Goal: Task Accomplishment & Management: Use online tool/utility

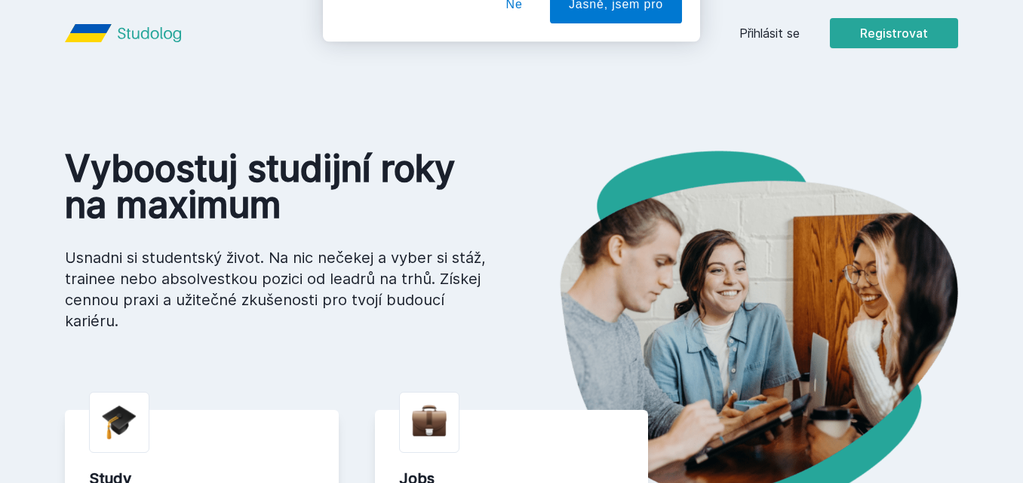
click at [790, 33] on div "[PERSON_NAME] dostávat tipy ohledně studia, nových testů, hodnocení učitelů a p…" at bounding box center [511, 67] width 1023 height 134
click at [509, 101] on button "Ne" at bounding box center [514, 97] width 54 height 38
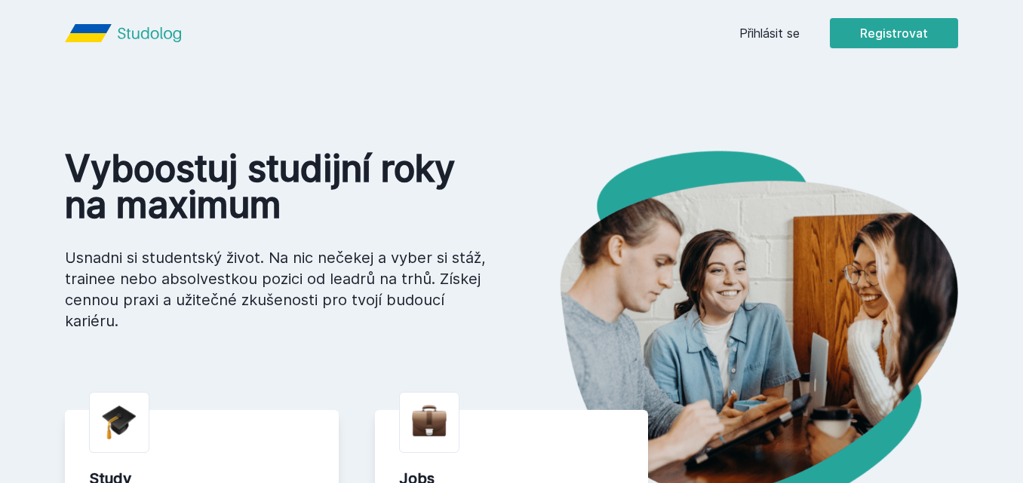
click at [775, 28] on link "Přihlásit se" at bounding box center [769, 33] width 60 height 18
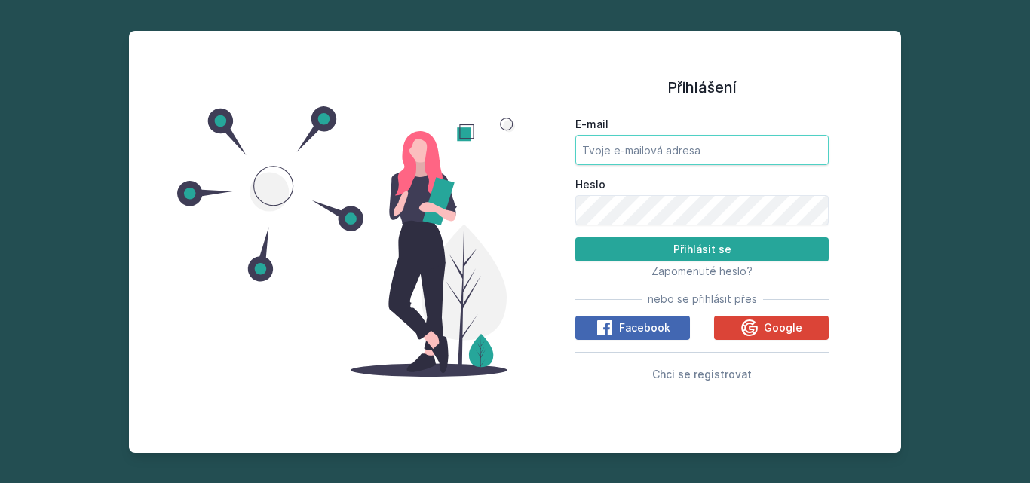
click at [651, 153] on input "E-mail" at bounding box center [701, 150] width 253 height 30
click at [619, 155] on input "[DOMAIN_NAME]" at bounding box center [701, 150] width 253 height 30
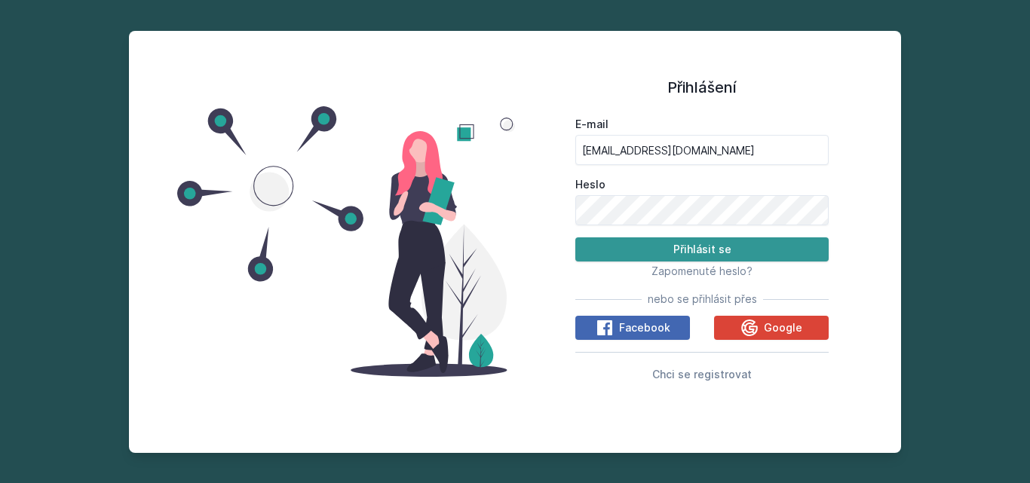
click at [610, 248] on button "Přihlásit se" at bounding box center [701, 250] width 253 height 24
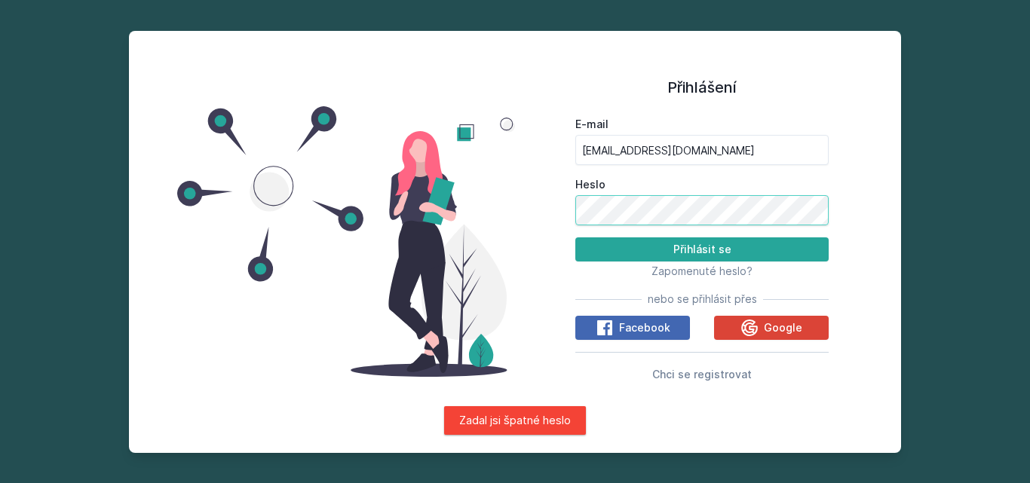
click at [566, 223] on div "Přihlášení E-mail [EMAIL_ADDRESS][DOMAIN_NAME] Heslo Přihlásit se Zapomenuté he…" at bounding box center [702, 242] width 374 height 386
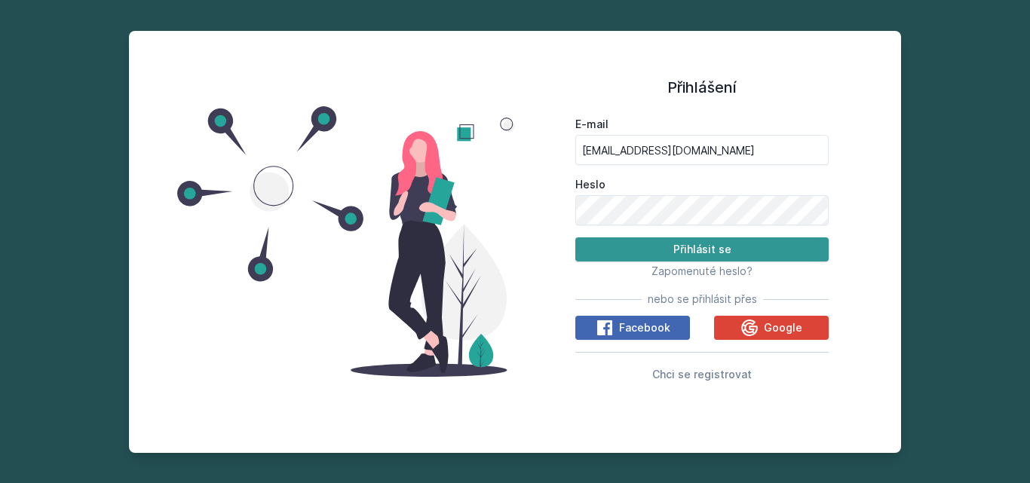
click at [657, 259] on button "Přihlásit se" at bounding box center [701, 250] width 253 height 24
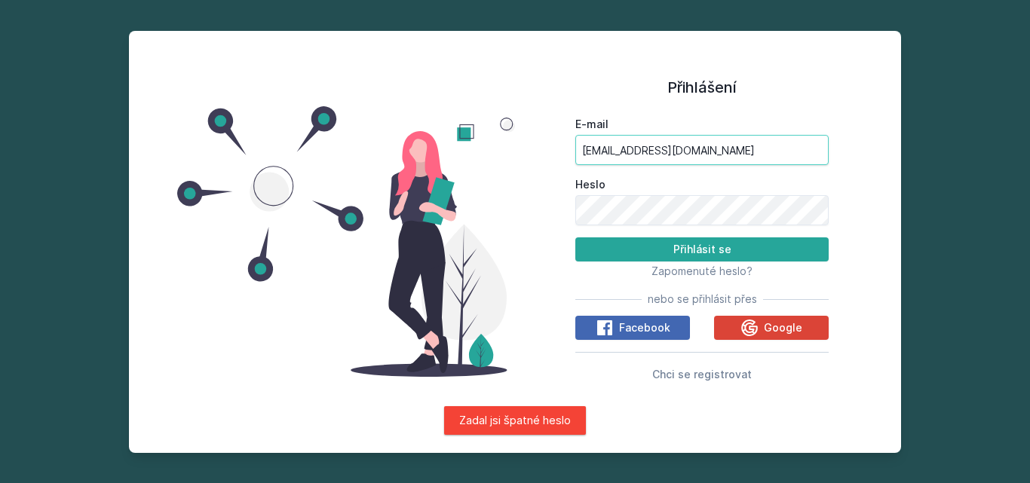
drag, startPoint x: 677, startPoint y: 151, endPoint x: 623, endPoint y: 152, distance: 54.3
click at [623, 152] on input "[EMAIL_ADDRESS][DOMAIN_NAME]" at bounding box center [701, 150] width 253 height 30
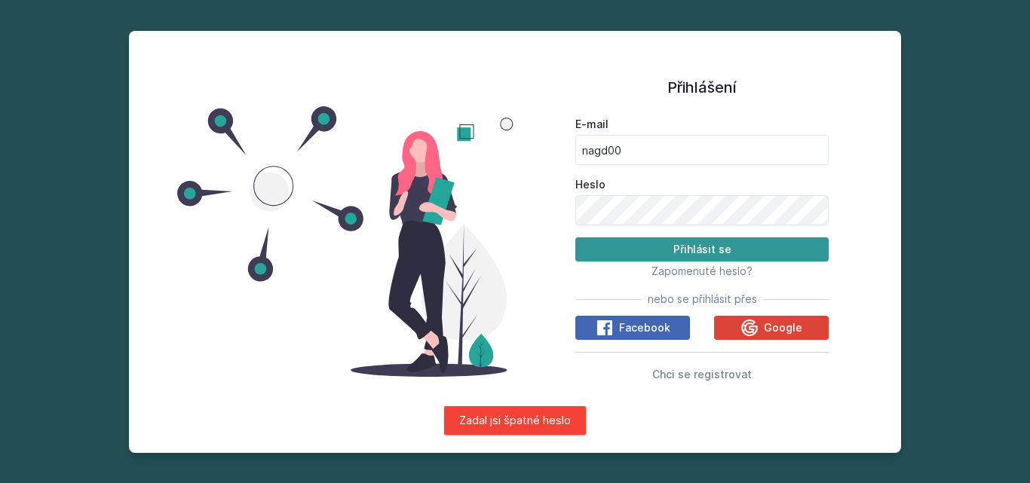
click at [640, 251] on button "Přihlásit se" at bounding box center [701, 250] width 253 height 24
click at [608, 245] on button "Přihlásit se" at bounding box center [701, 250] width 253 height 24
click at [766, 256] on button "Přihlásit se" at bounding box center [701, 250] width 253 height 24
click at [813, 257] on button "Přihlásit se" at bounding box center [701, 250] width 253 height 24
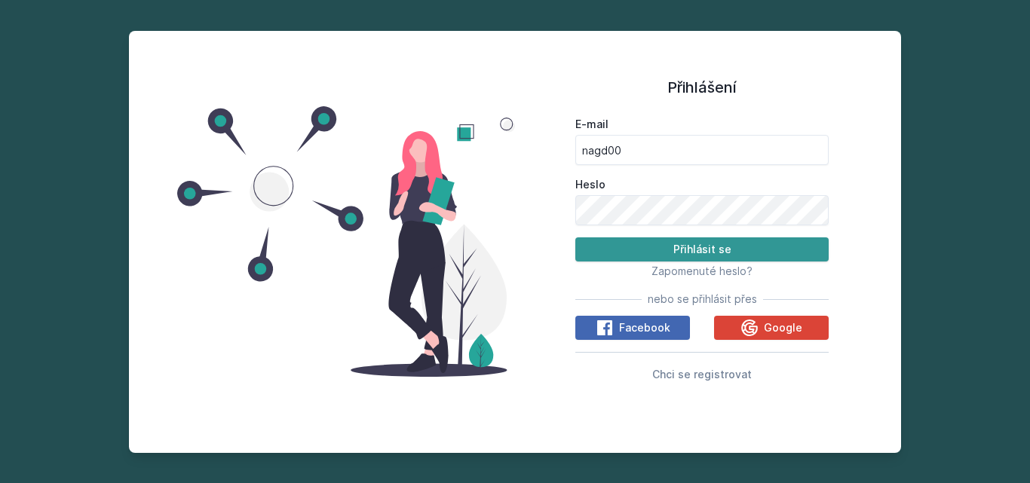
click at [813, 257] on button "Přihlásit se" at bounding box center [701, 250] width 253 height 24
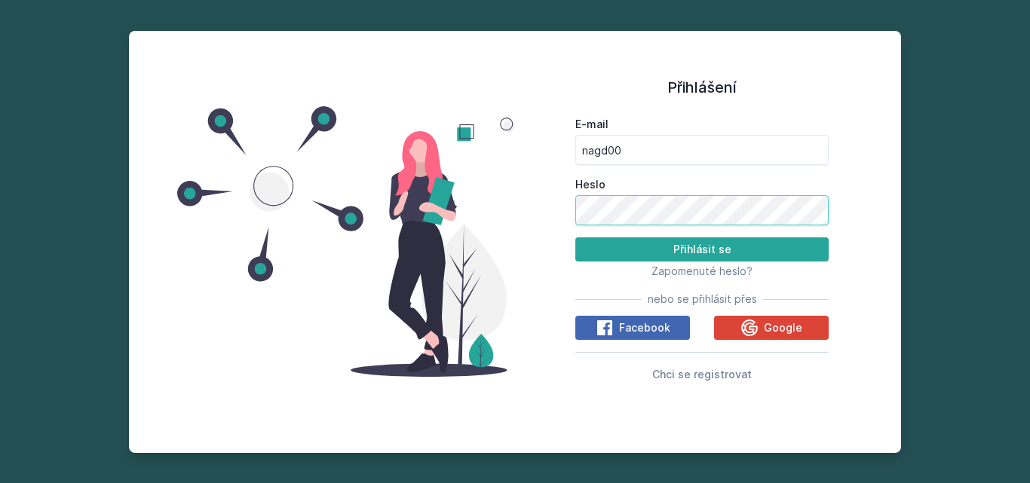
click at [470, 222] on div "Přihlášení E-mail nagd00 Heslo Přihlásit se Zapomenuté heslo? nebo se přihlásit…" at bounding box center [515, 242] width 773 height 422
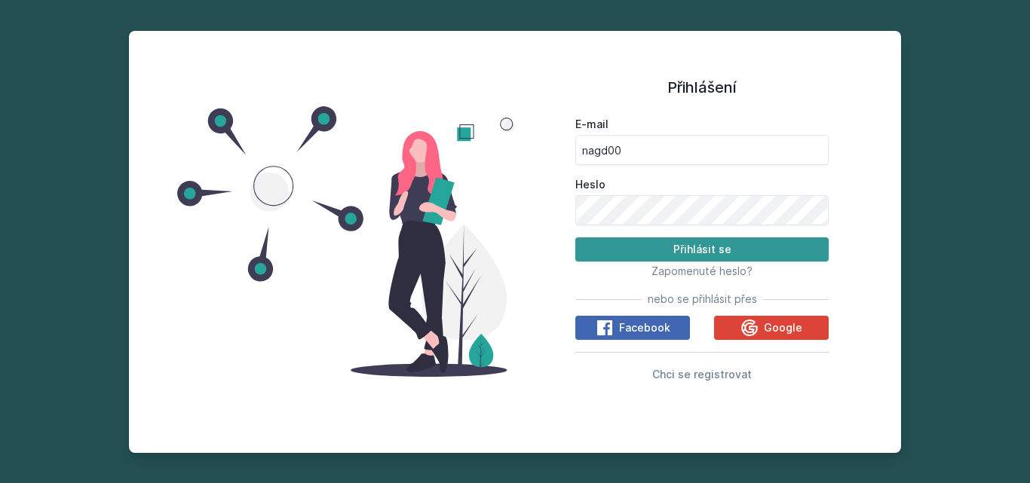
click at [606, 250] on button "Přihlásit se" at bounding box center [701, 250] width 253 height 24
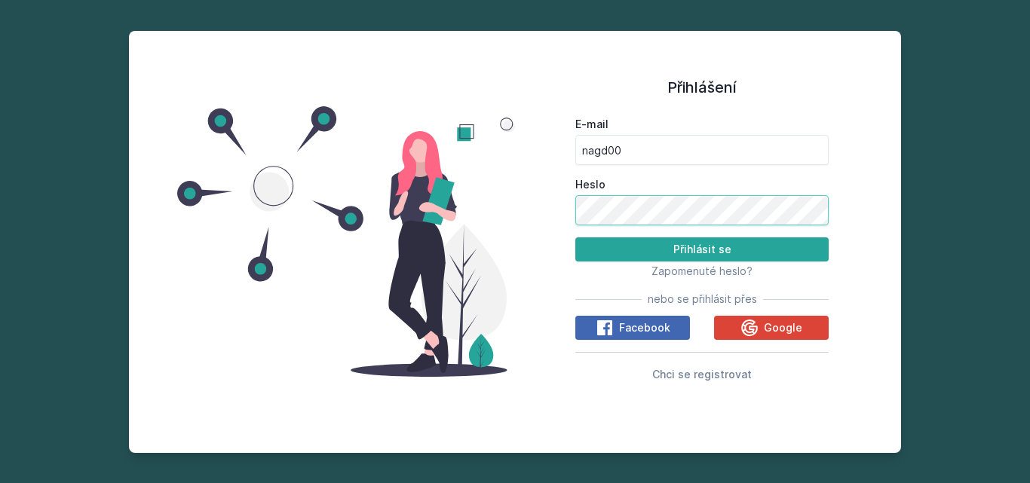
click at [545, 213] on div "Přihlášení E-mail nagd00 Heslo Přihlásit se Zapomenuté heslo? nebo se přihlásit…" at bounding box center [702, 242] width 374 height 386
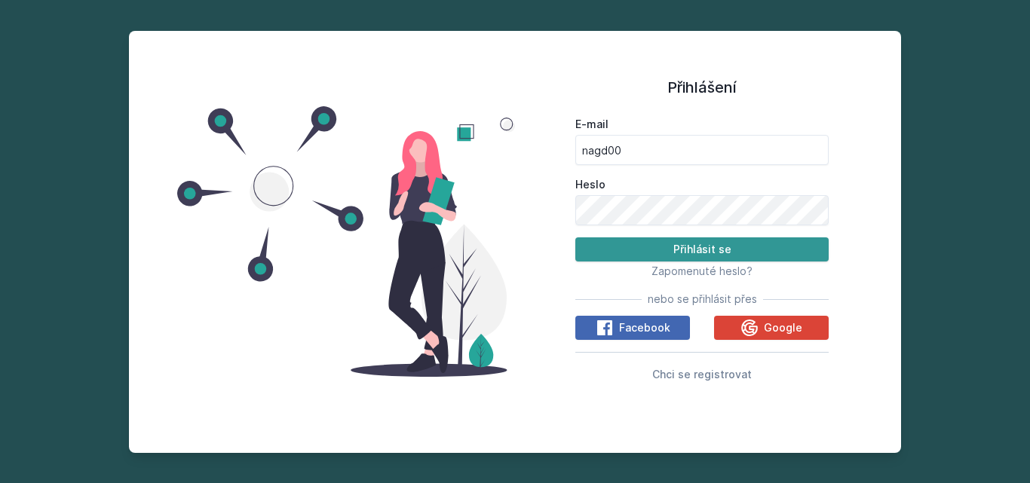
click at [587, 243] on button "Přihlásit se" at bounding box center [701, 250] width 253 height 24
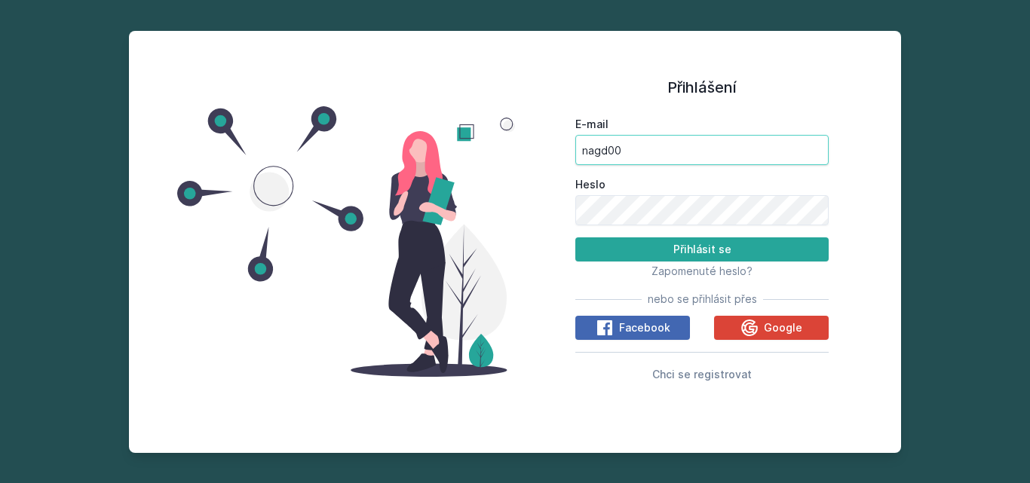
click at [650, 151] on input "nagd00" at bounding box center [701, 150] width 253 height 30
type input "[EMAIL_ADDRESS][DOMAIN_NAME]"
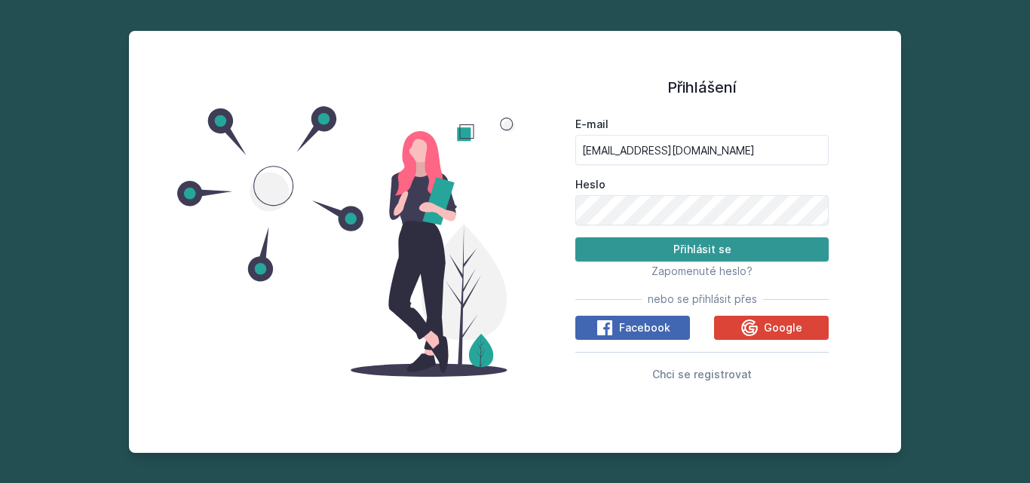
click at [645, 246] on button "Přihlásit se" at bounding box center [701, 250] width 253 height 24
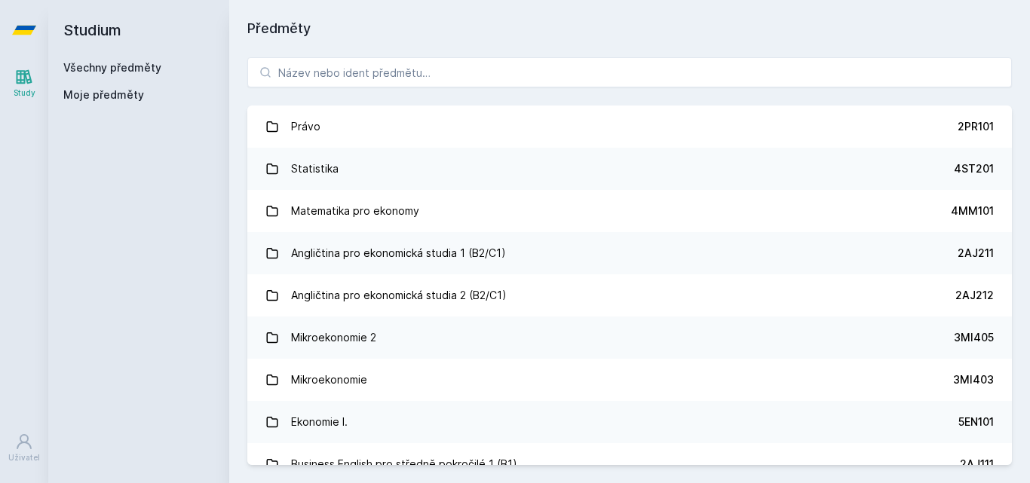
click at [405, 87] on div "Právo 2PR101 Statistika 4ST201 Matematika pro ekonomy 4MM101 Angličtina pro eko…" at bounding box center [629, 261] width 801 height 444
click at [397, 75] on input "search" at bounding box center [629, 72] width 765 height 30
type input "5"
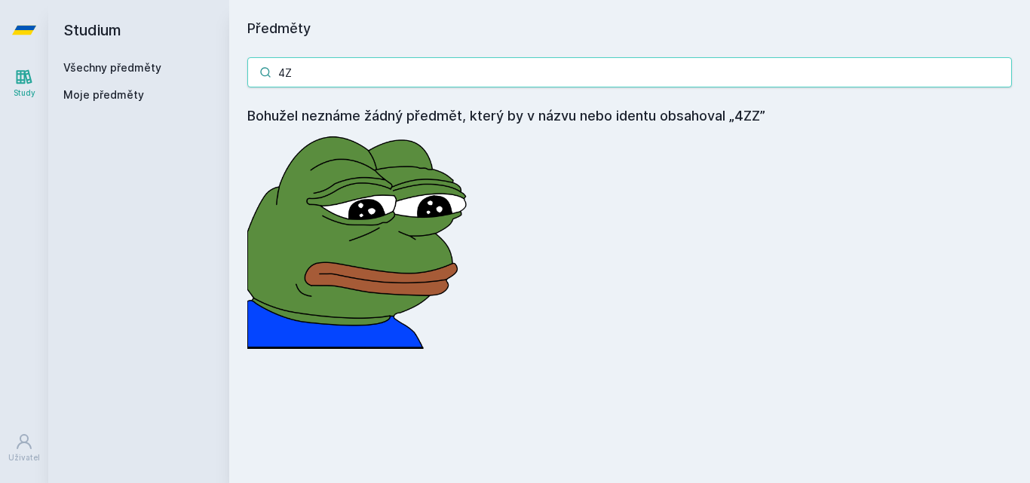
type input "4"
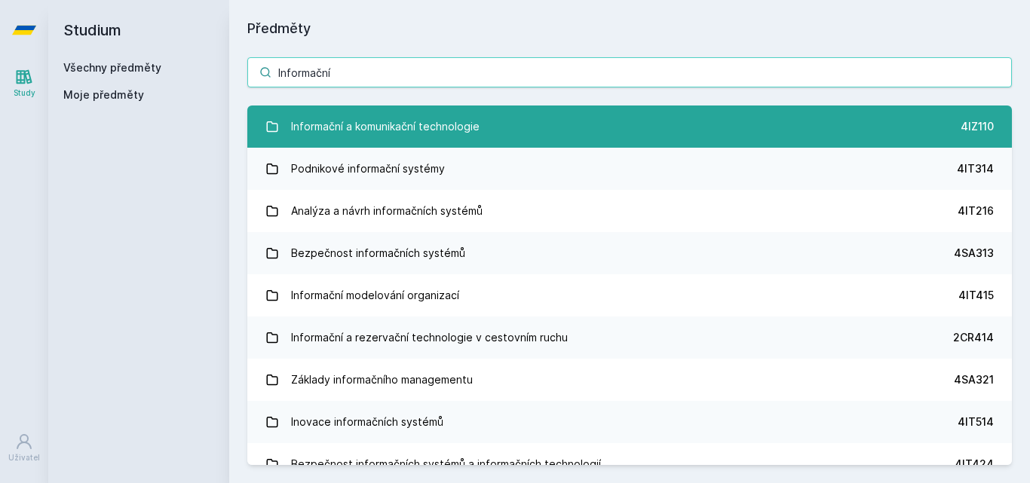
type input "Informační"
click at [394, 133] on div "Informační a komunikační technologie" at bounding box center [385, 127] width 189 height 30
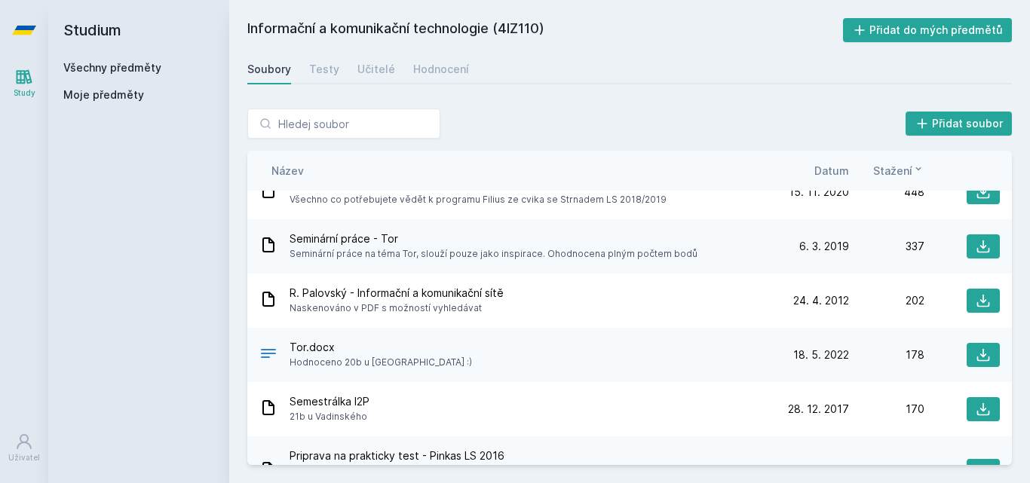
scroll to position [277, 0]
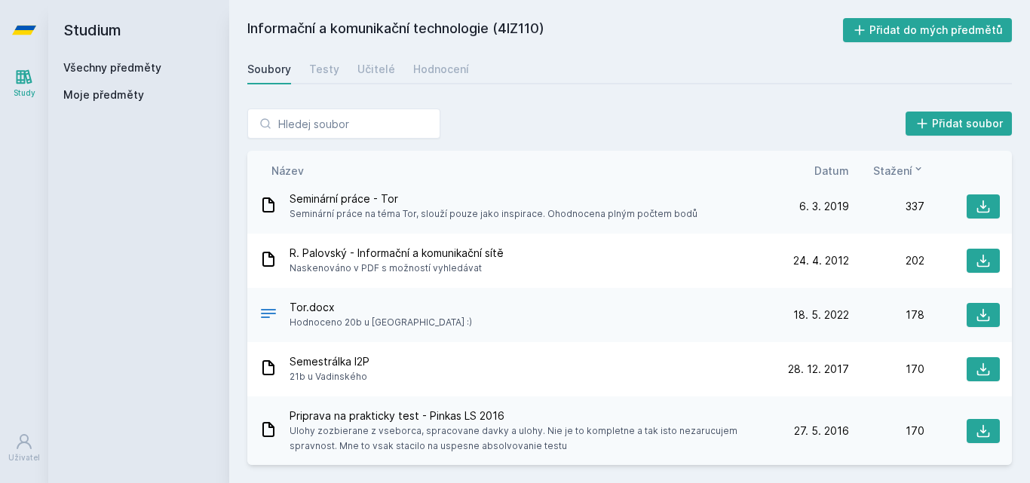
drag, startPoint x: 1018, startPoint y: 253, endPoint x: 1023, endPoint y: 283, distance: 29.8
click at [1022, 283] on div "Přidat soubor Řazení: Název Datum Stažení Název Datum Stažení Praktická souhrn …" at bounding box center [629, 287] width 801 height 393
click at [978, 258] on icon at bounding box center [983, 260] width 15 height 15
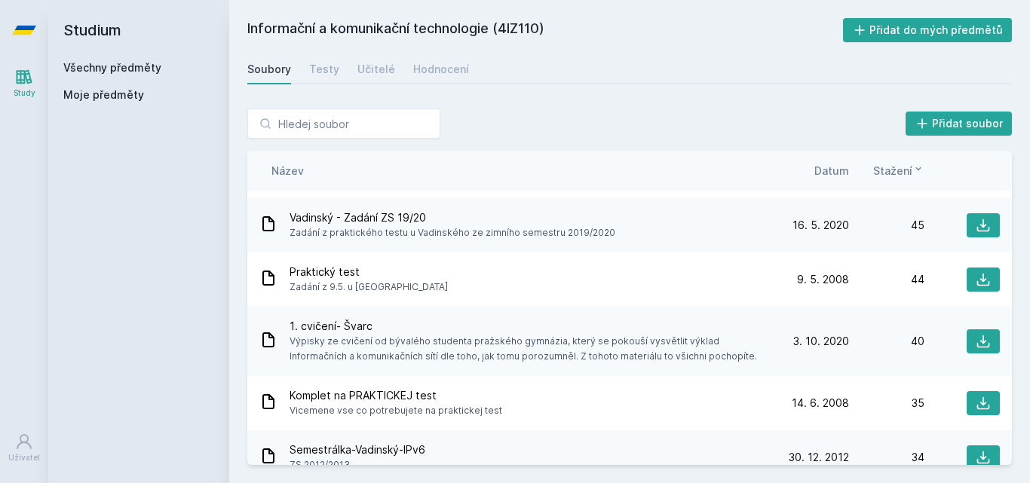
scroll to position [1195, 0]
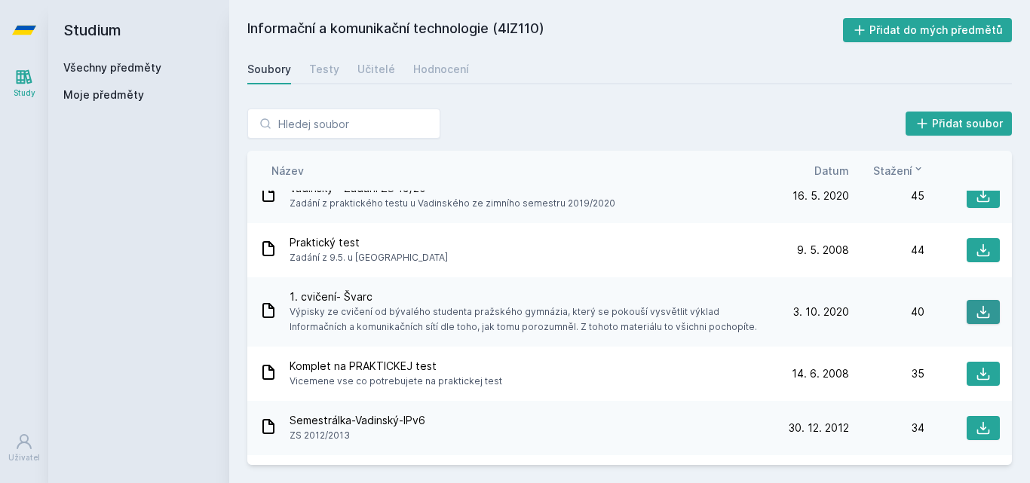
click at [976, 306] on icon at bounding box center [983, 312] width 15 height 15
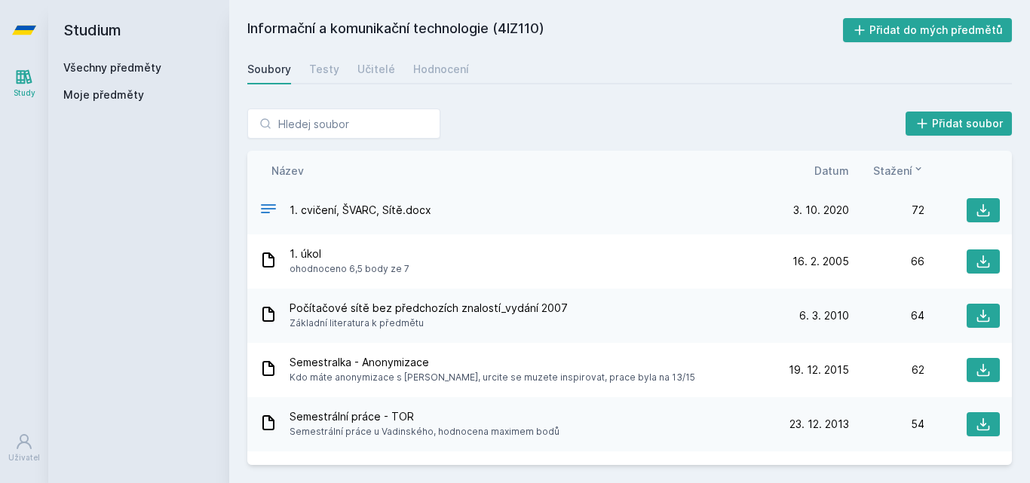
scroll to position [839, 0]
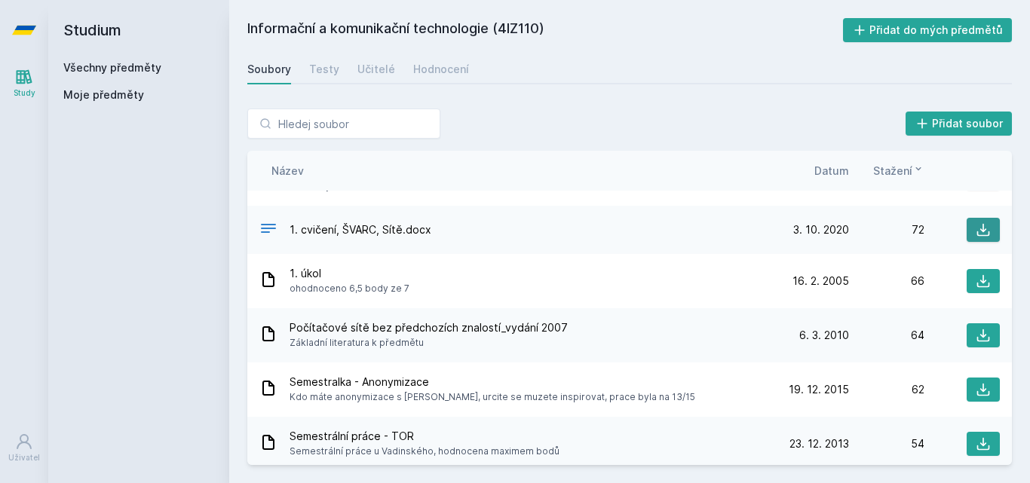
click at [980, 234] on icon at bounding box center [983, 229] width 15 height 15
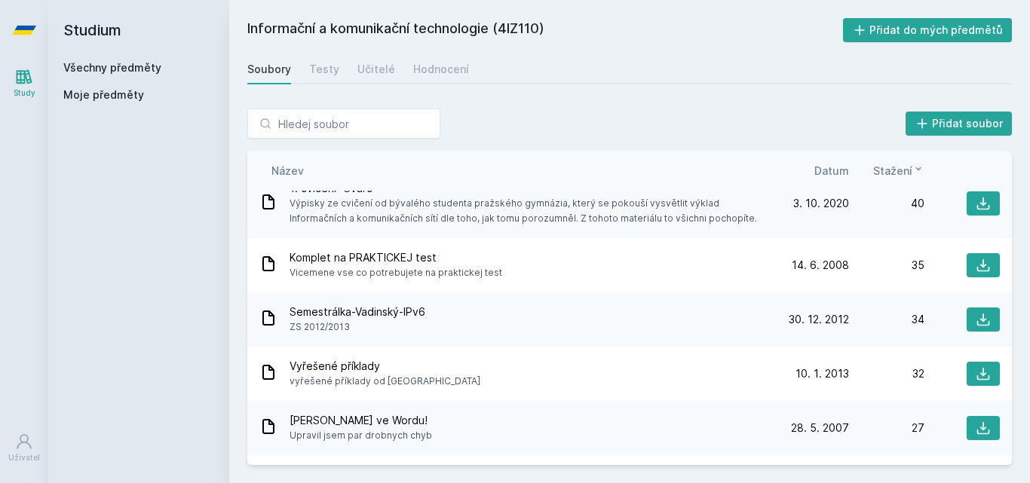
scroll to position [1344, 0]
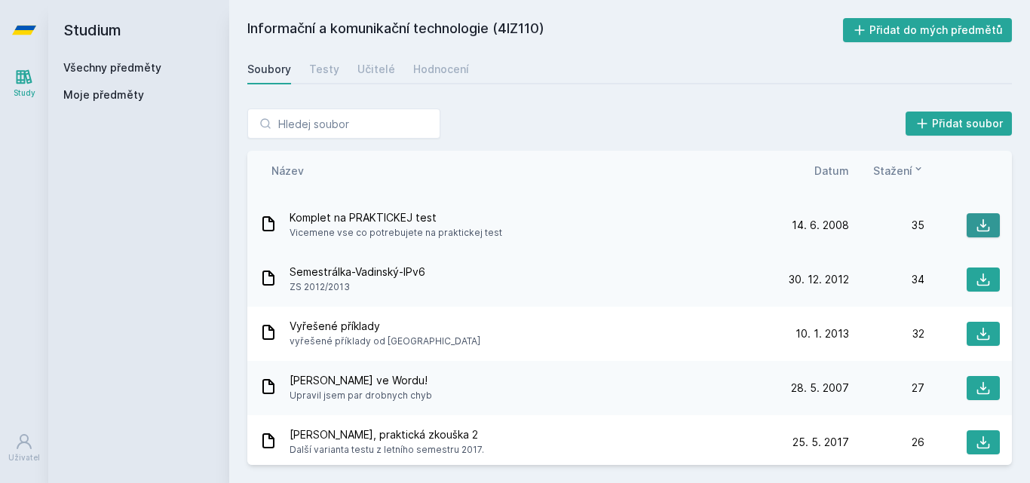
click at [967, 220] on button at bounding box center [983, 225] width 33 height 24
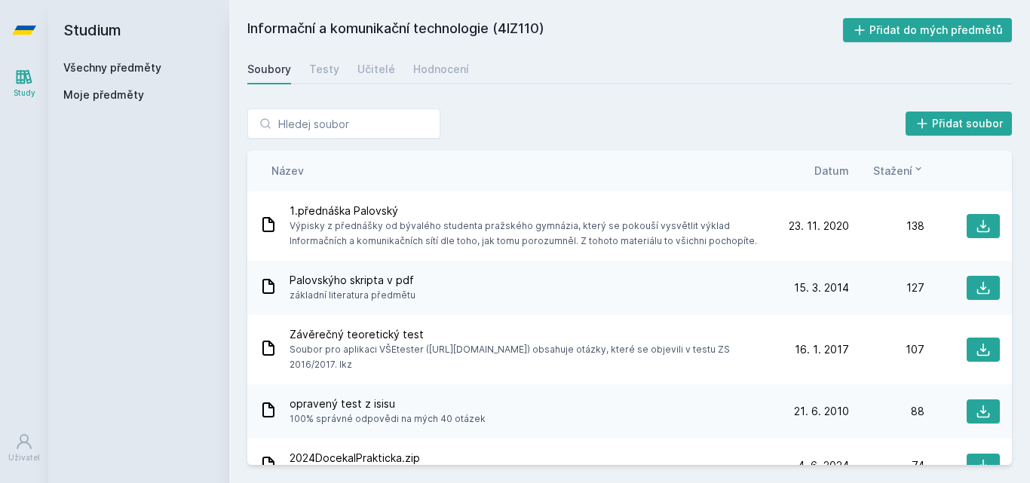
scroll to position [561, 0]
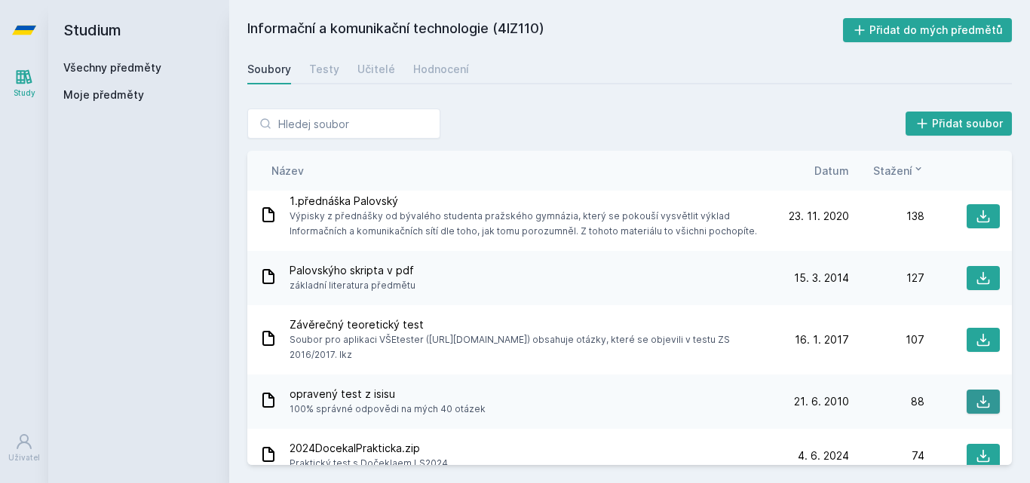
click at [976, 396] on icon at bounding box center [983, 401] width 15 height 15
click at [390, 127] on input "search" at bounding box center [343, 124] width 193 height 30
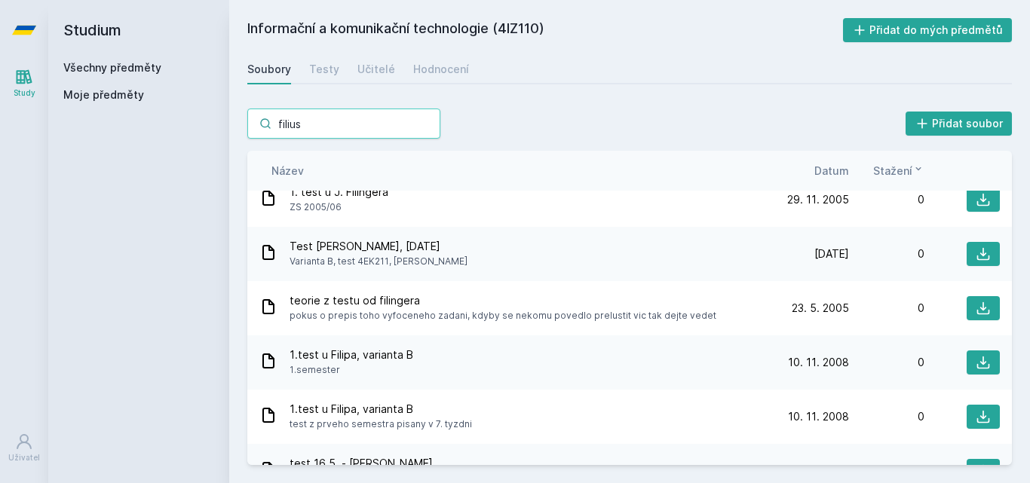
scroll to position [0, 0]
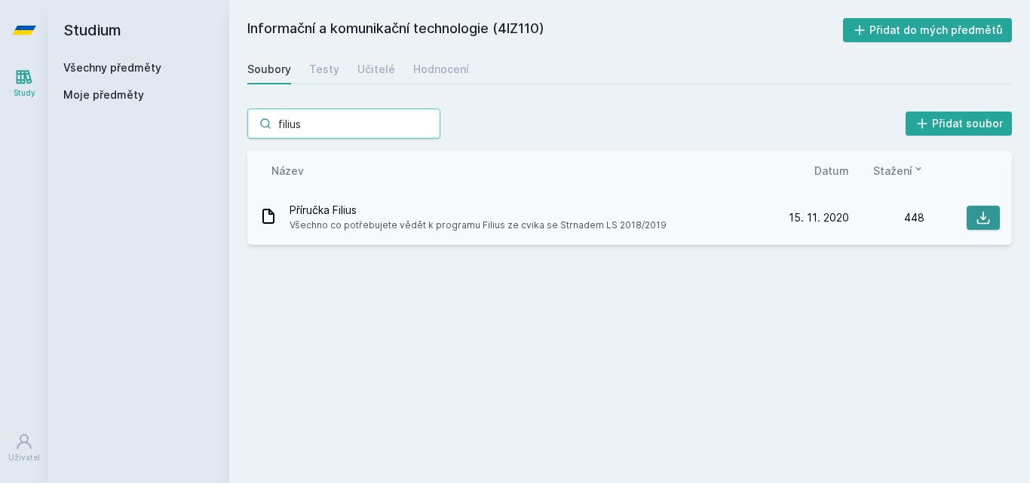
type input "filius"
click at [983, 221] on icon at bounding box center [983, 217] width 15 height 15
